Goal: Navigation & Orientation: Find specific page/section

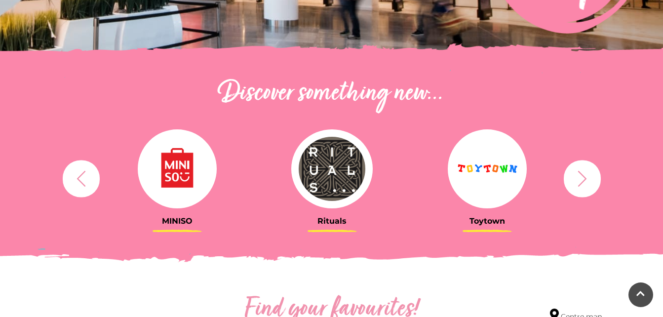
scroll to position [286, 0]
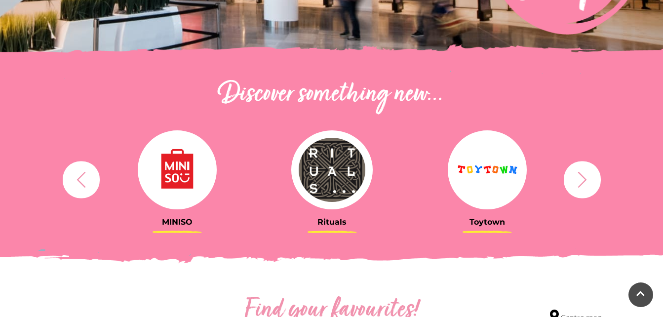
click at [81, 179] on icon "button" at bounding box center [81, 179] width 18 height 18
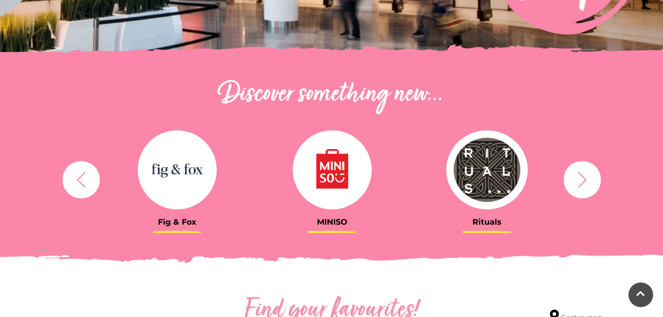
click at [81, 179] on icon "button" at bounding box center [81, 179] width 18 height 18
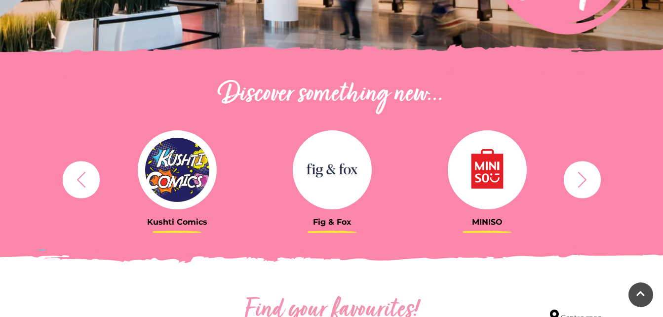
click at [81, 179] on icon "button" at bounding box center [81, 179] width 18 height 18
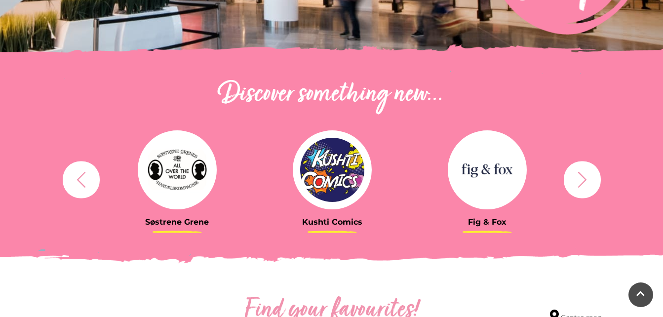
click at [81, 179] on icon "button" at bounding box center [81, 179] width 18 height 18
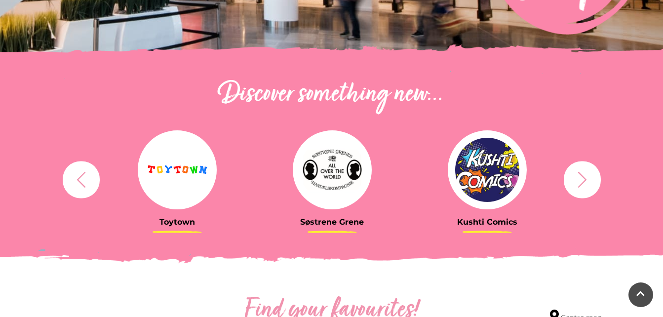
click at [81, 179] on icon "button" at bounding box center [81, 179] width 18 height 18
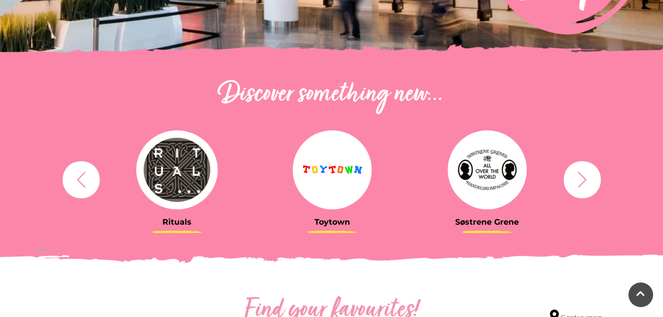
click at [81, 179] on icon "button" at bounding box center [81, 179] width 18 height 18
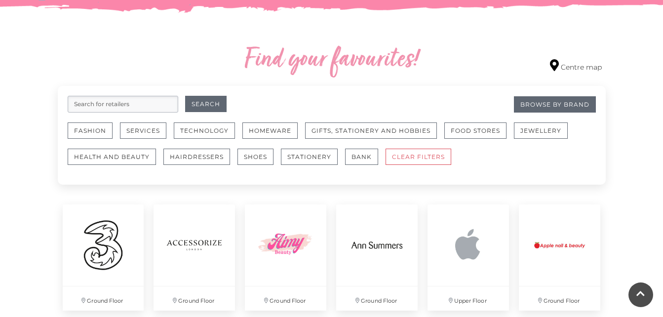
scroll to position [537, 0]
click at [84, 131] on button "Fashion" at bounding box center [90, 130] width 45 height 16
